Goal: Task Accomplishment & Management: Use online tool/utility

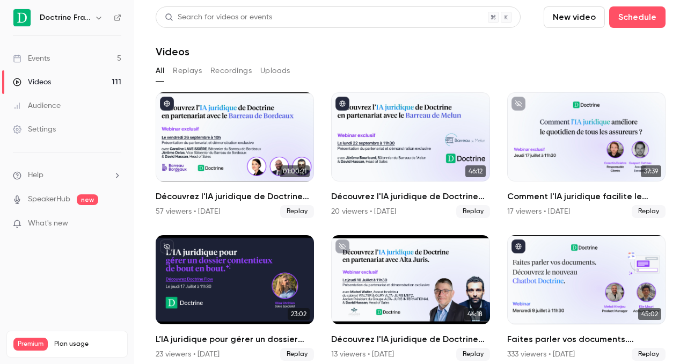
click at [83, 22] on h6 "Doctrine France" at bounding box center [65, 17] width 50 height 11
click at [81, 19] on h6 "Doctrine France" at bounding box center [65, 17] width 50 height 11
click at [106, 12] on div "Doctrine France" at bounding box center [67, 18] width 108 height 18
click at [103, 13] on button "button" at bounding box center [98, 17] width 13 height 13
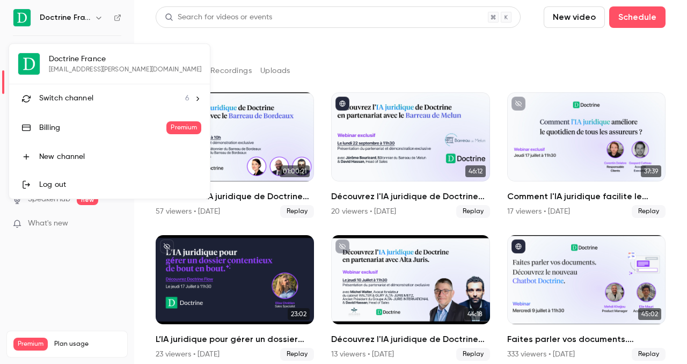
click at [74, 102] on span "Switch channel" at bounding box center [66, 98] width 54 height 11
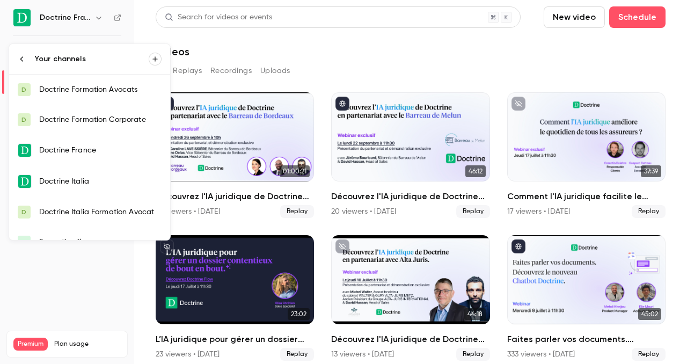
click at [94, 86] on div "Doctrine Formation Avocats" at bounding box center [100, 89] width 122 height 11
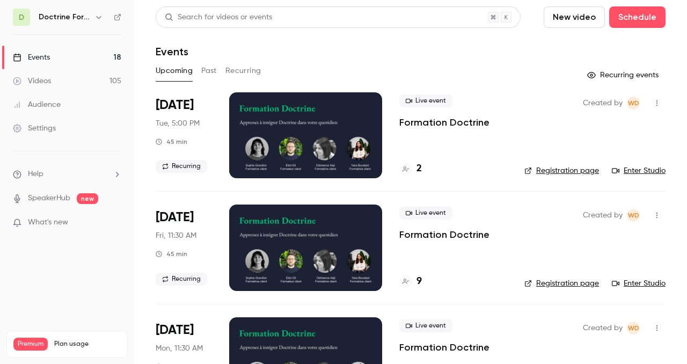
click at [658, 104] on icon "button" at bounding box center [657, 103] width 9 height 8
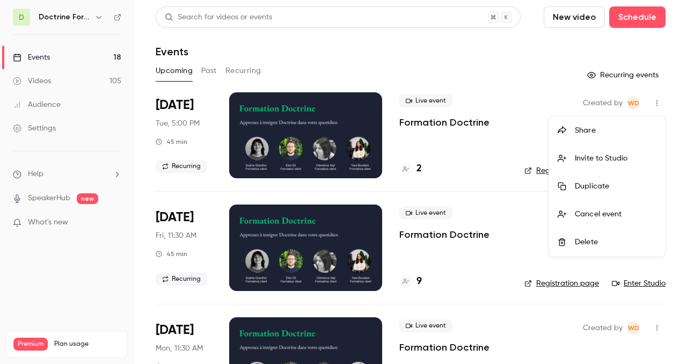
click at [528, 131] on div at bounding box center [343, 182] width 687 height 364
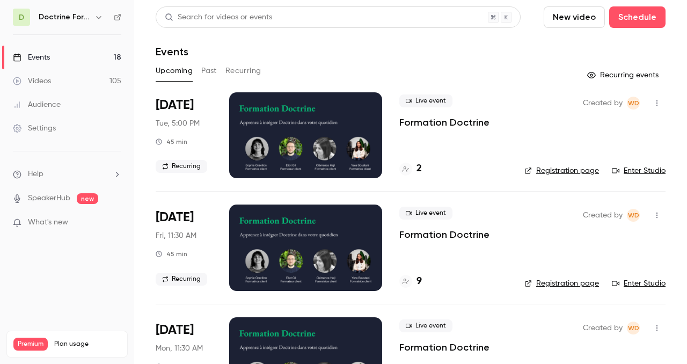
click at [557, 171] on link "Registration page" at bounding box center [562, 170] width 75 height 11
click at [655, 100] on icon "button" at bounding box center [657, 103] width 9 height 8
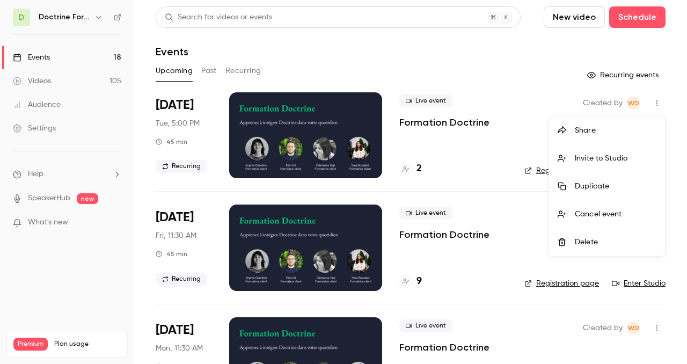
click at [595, 162] on div "Invite to Studio" at bounding box center [616, 158] width 82 height 11
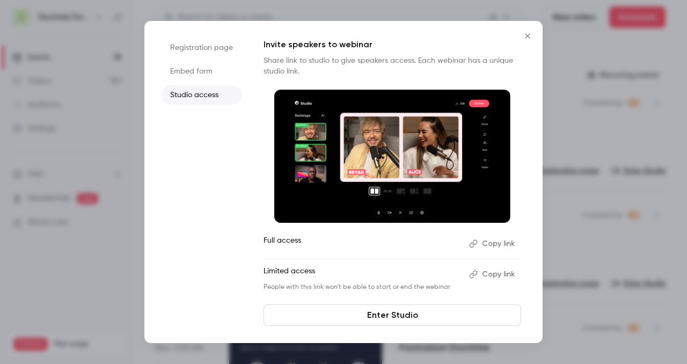
click at [207, 63] on li "Embed form" at bounding box center [202, 71] width 81 height 19
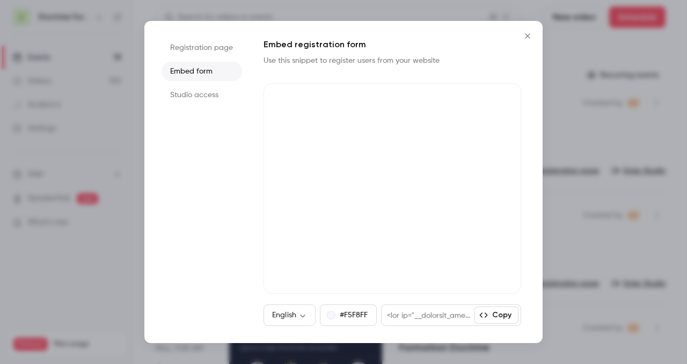
click at [228, 181] on ul "Registration page Embed form Studio access" at bounding box center [202, 182] width 81 height 288
